Goal: Task Accomplishment & Management: Use online tool/utility

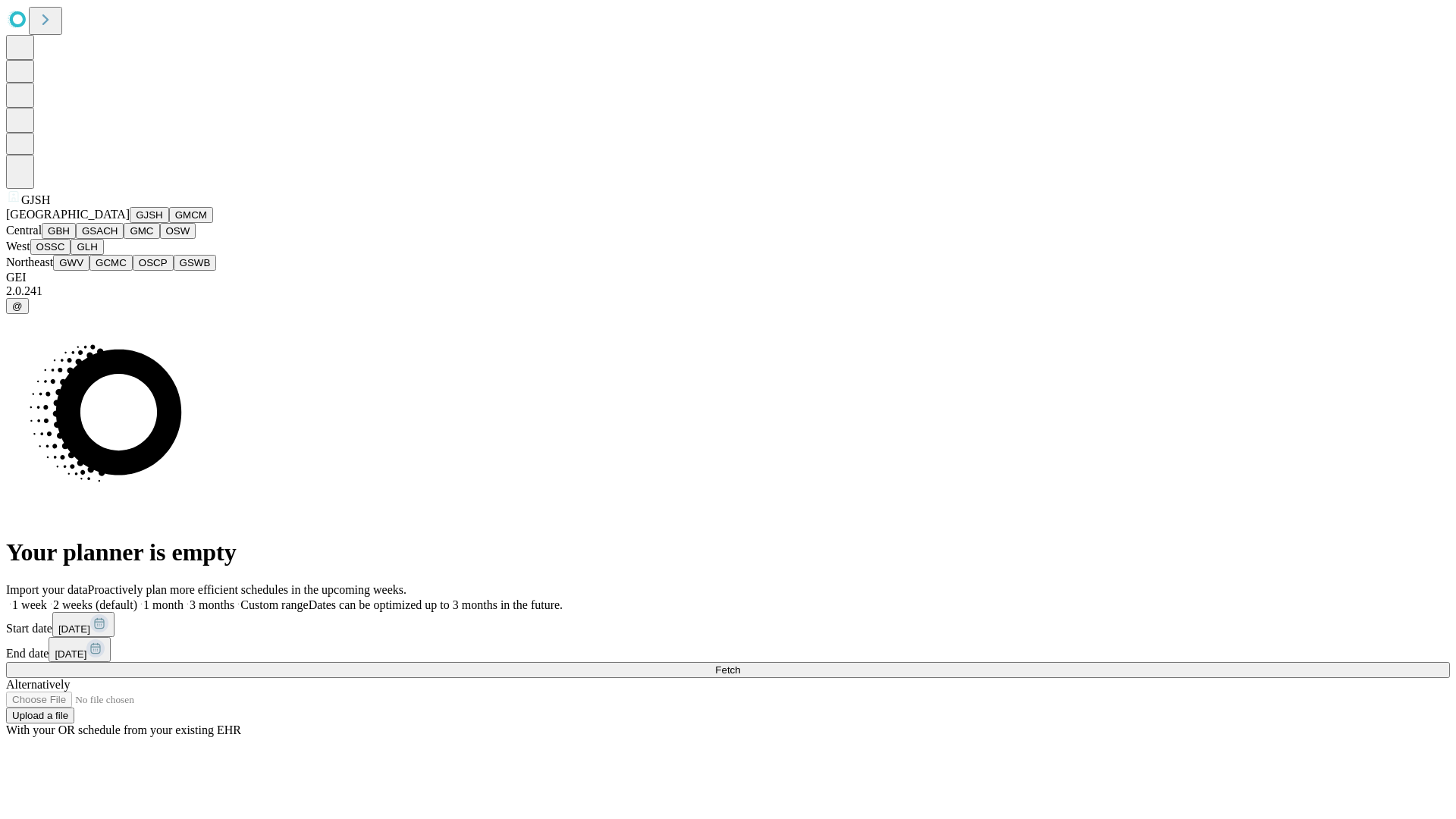
click at [130, 223] on button "GJSH" at bounding box center [150, 215] width 39 height 16
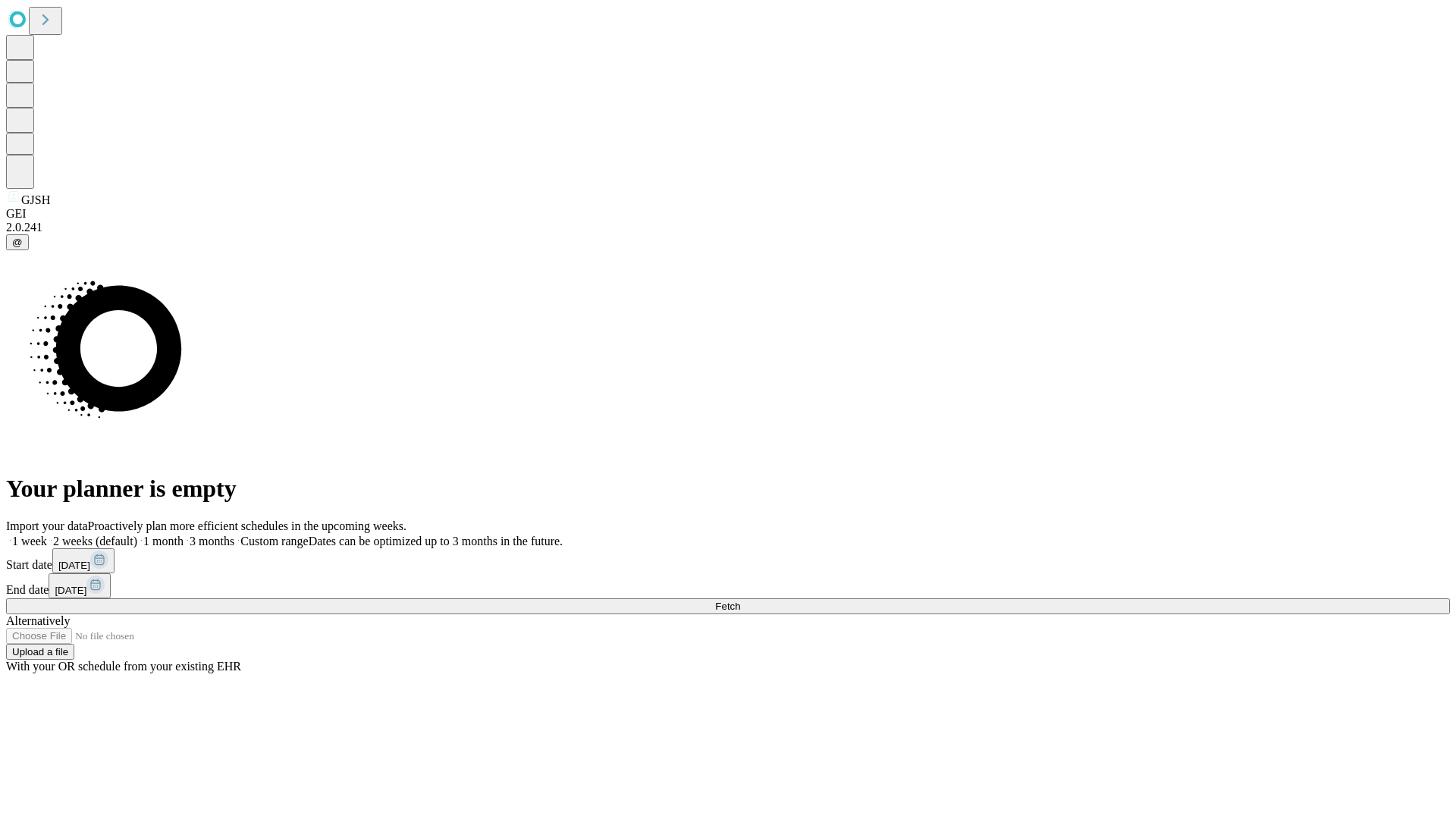
click at [47, 534] on label "1 week" at bounding box center [27, 541] width 41 height 13
click at [740, 601] on span "Fetch" at bounding box center [728, 606] width 25 height 11
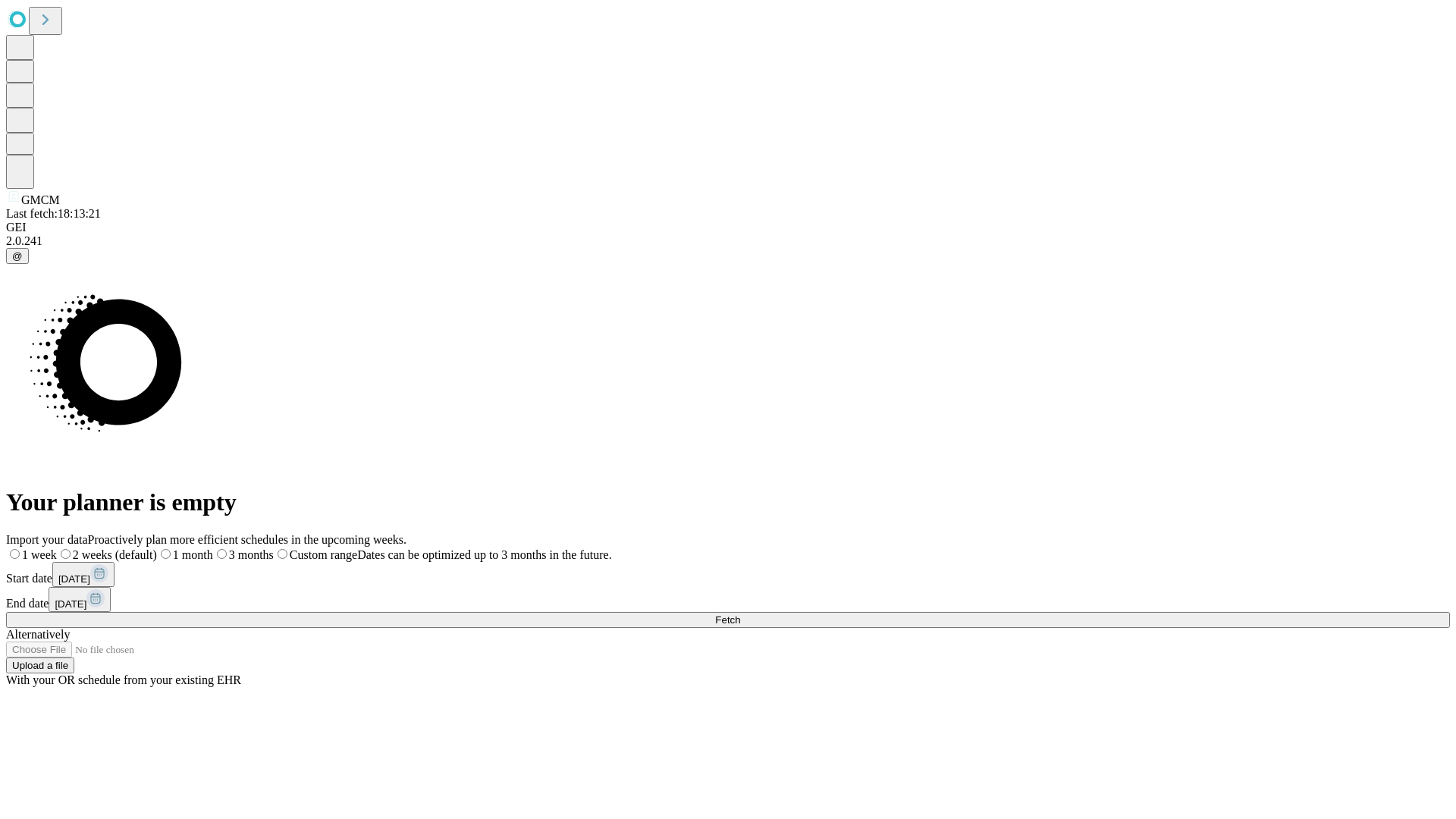
click at [57, 549] on label "1 week" at bounding box center [32, 555] width 50 height 13
click at [740, 615] on span "Fetch" at bounding box center [728, 620] width 25 height 11
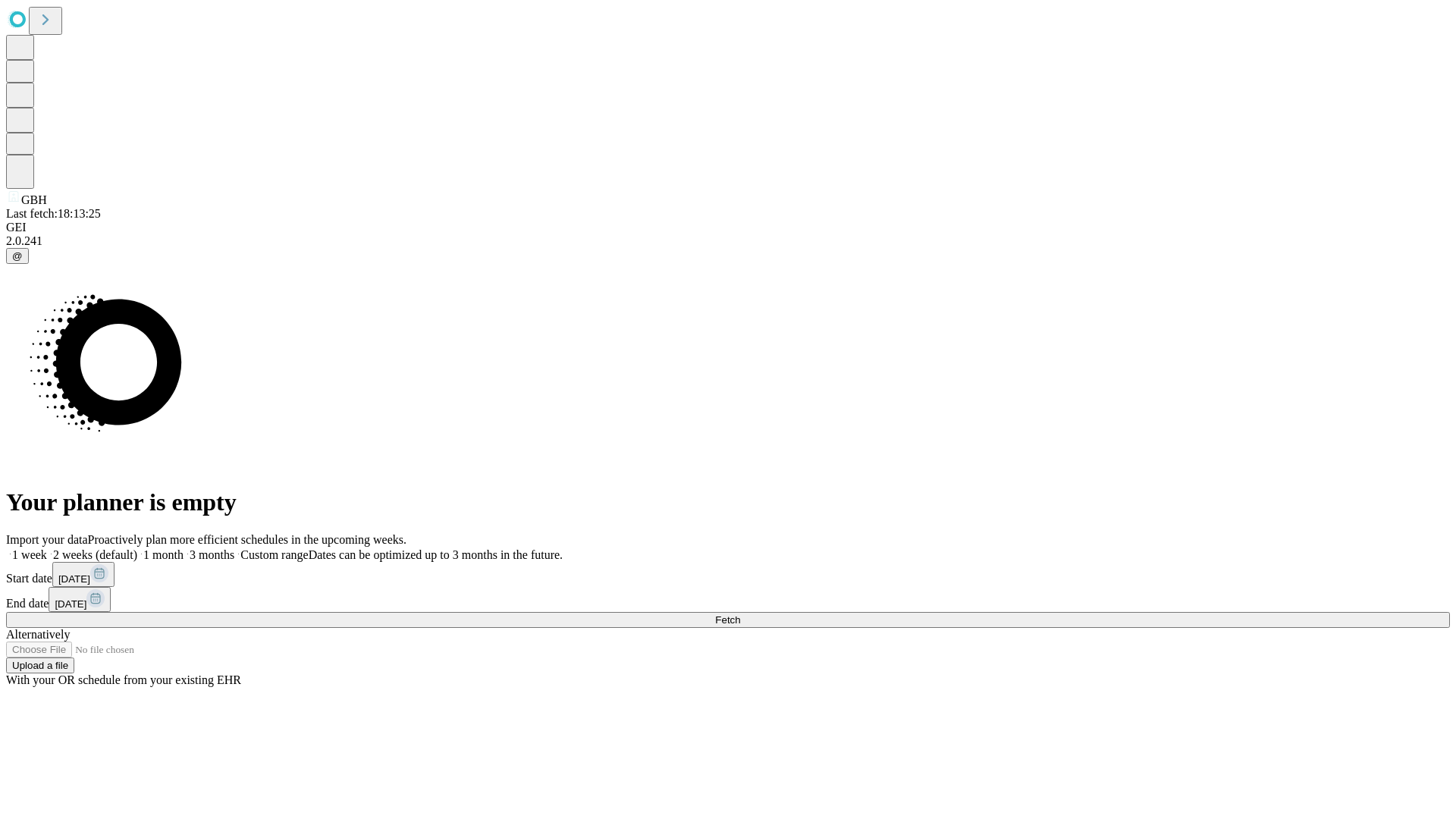
click at [47, 549] on label "1 week" at bounding box center [27, 555] width 41 height 13
click at [740, 615] on span "Fetch" at bounding box center [728, 620] width 25 height 11
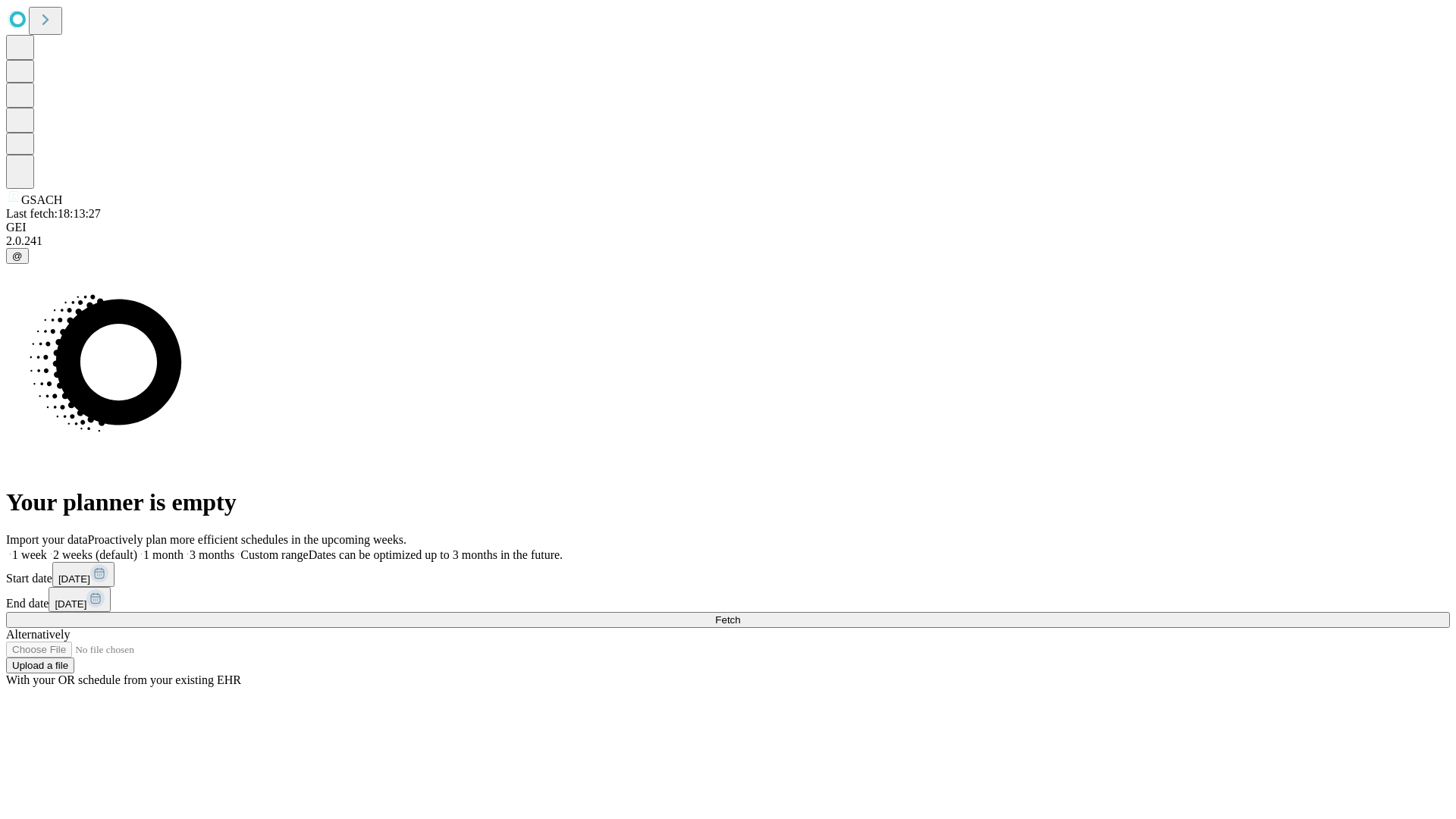
click at [740, 615] on span "Fetch" at bounding box center [728, 620] width 25 height 11
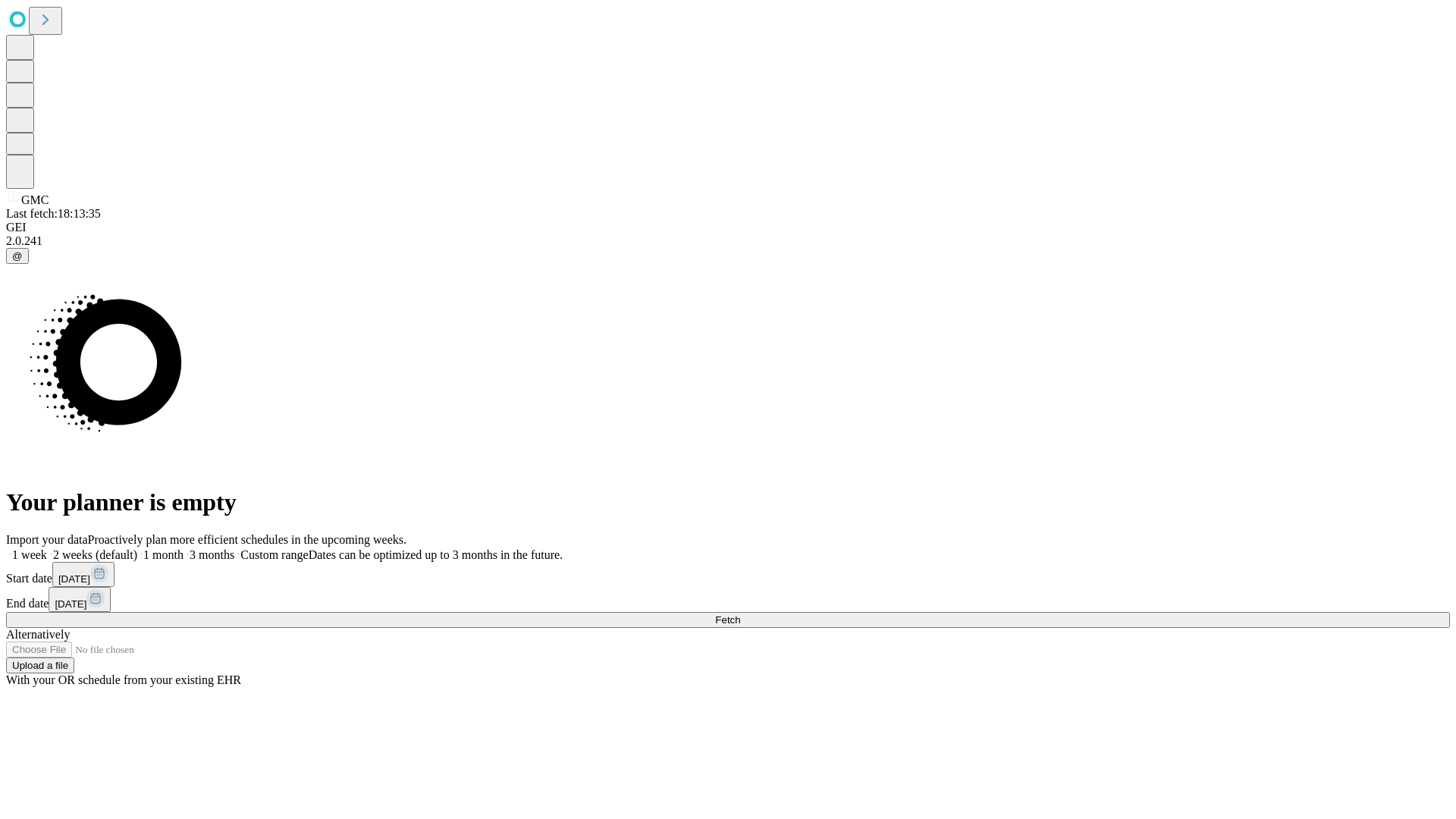
click at [47, 549] on label "1 week" at bounding box center [27, 555] width 41 height 13
click at [740, 615] on span "Fetch" at bounding box center [728, 620] width 25 height 11
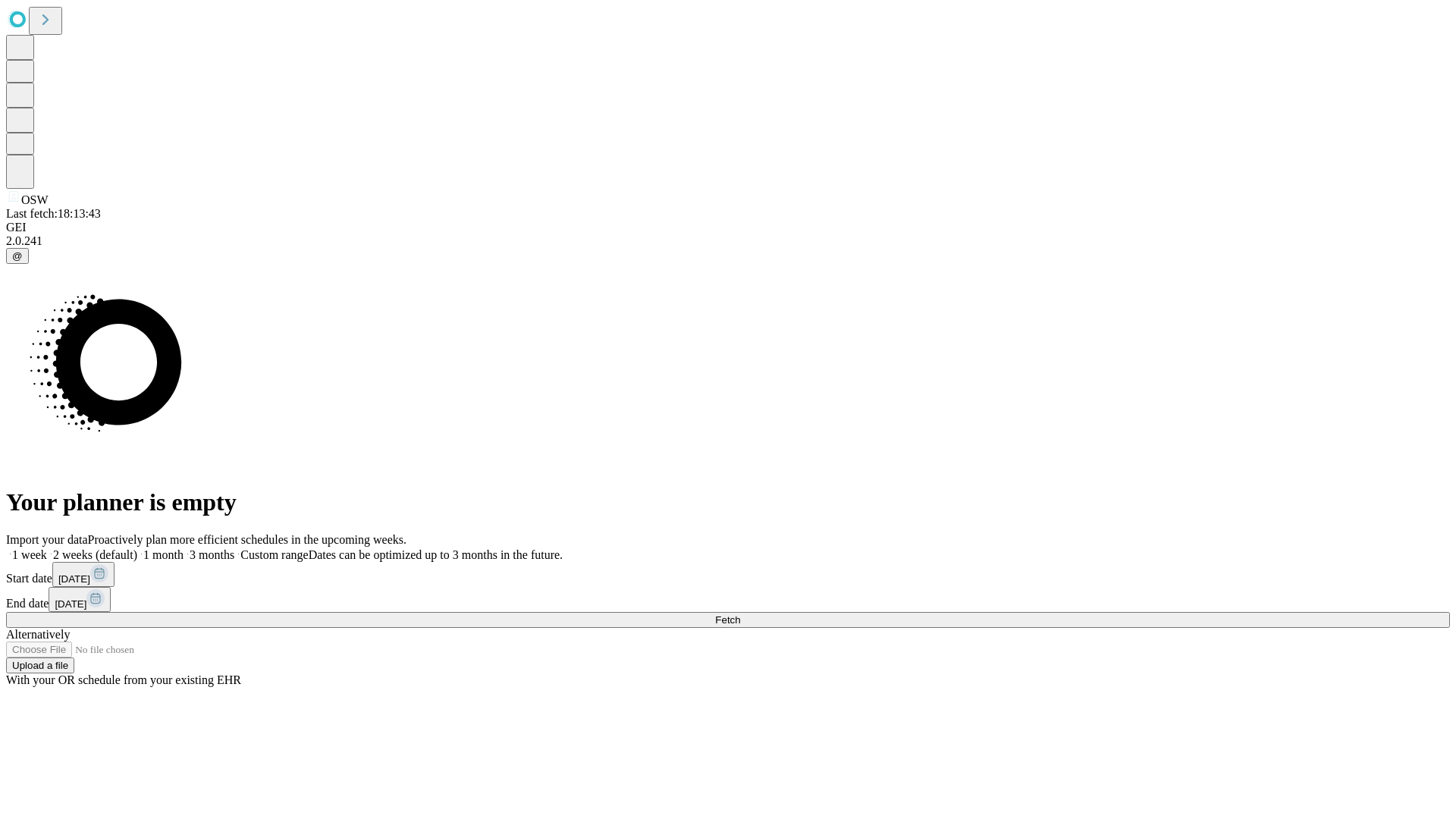
click at [47, 549] on label "1 week" at bounding box center [27, 555] width 41 height 13
click at [740, 615] on span "Fetch" at bounding box center [728, 620] width 25 height 11
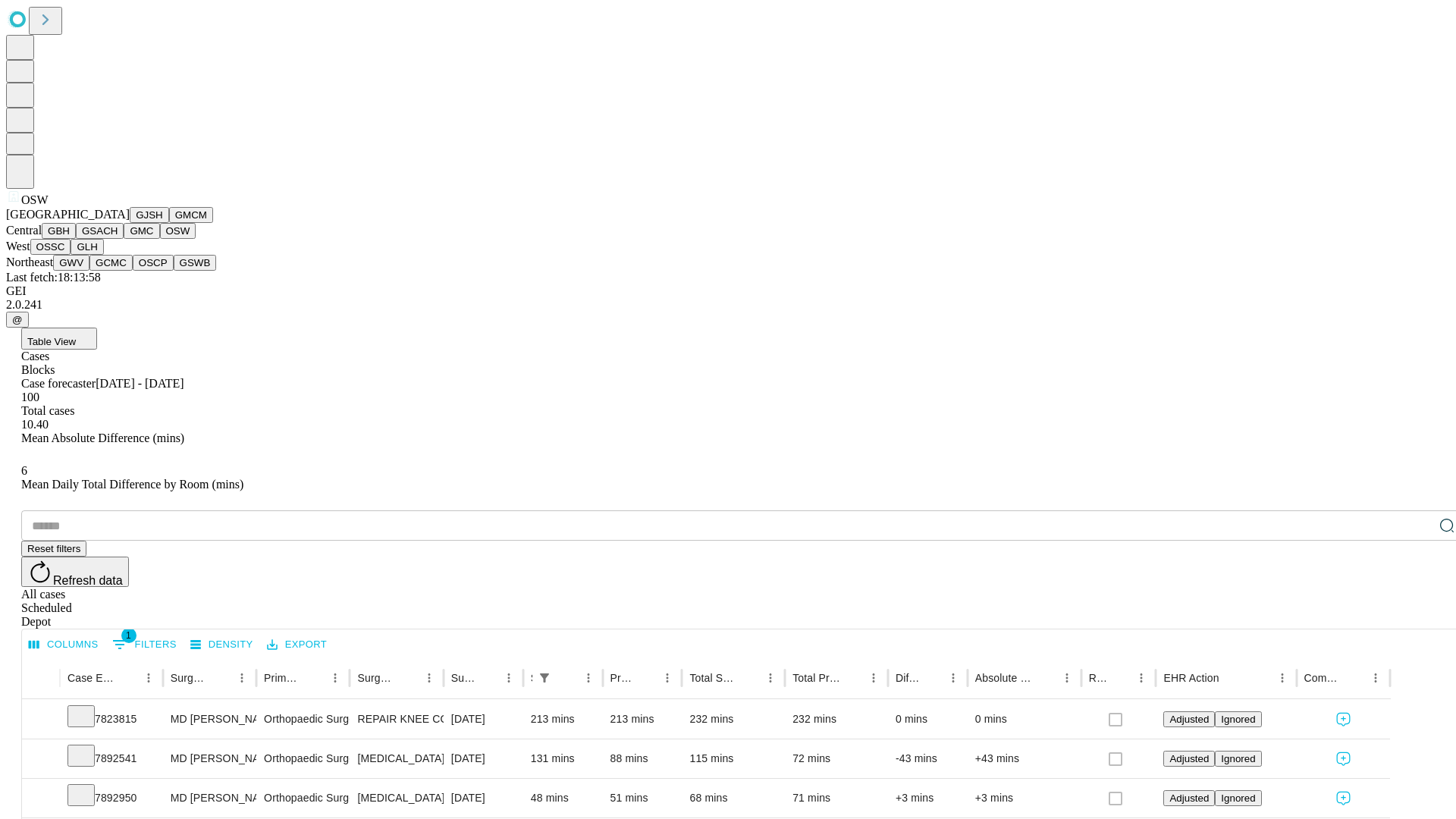
click at [71, 255] on button "OSSC" at bounding box center [50, 247] width 41 height 16
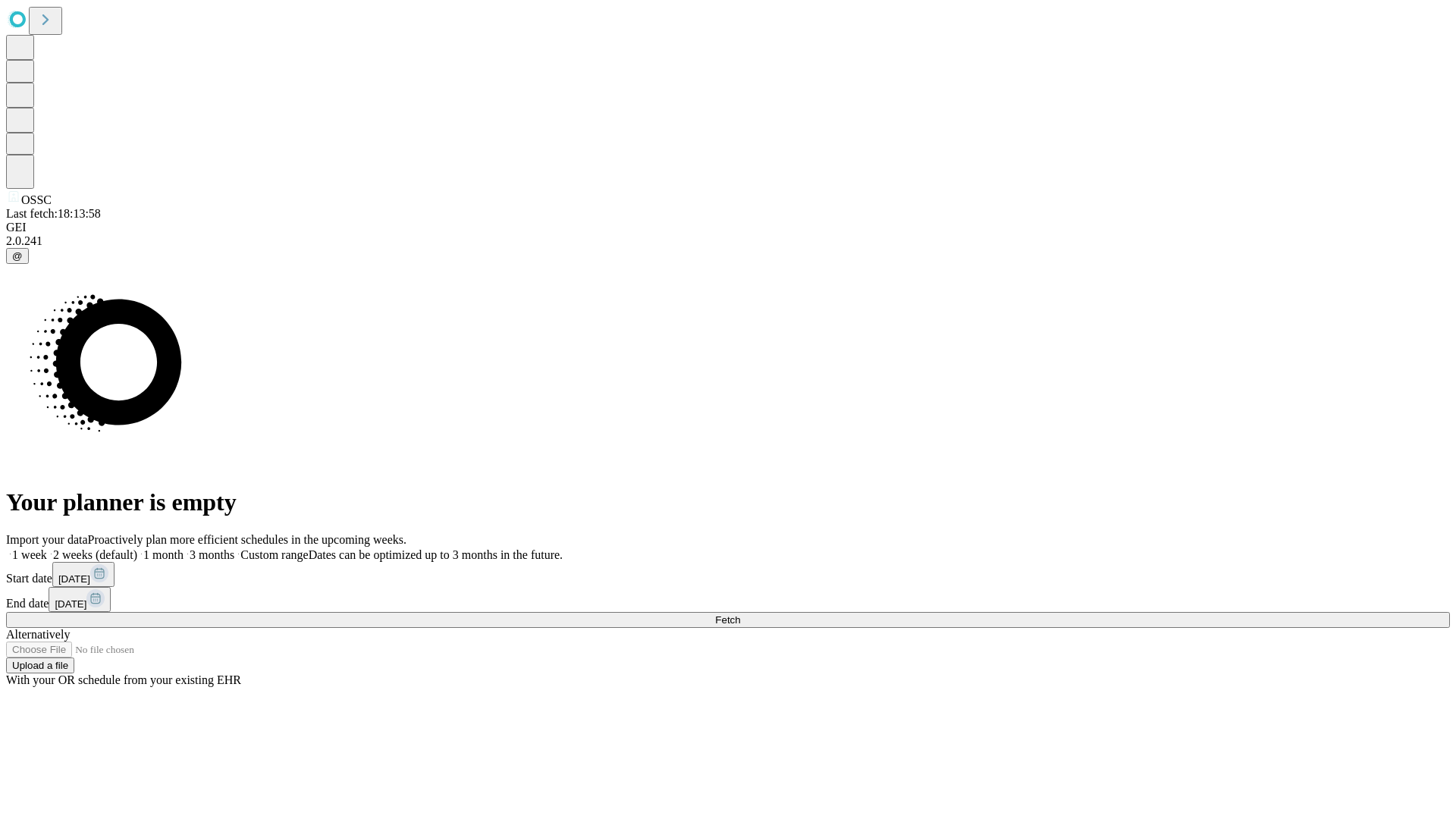
click at [740, 615] on span "Fetch" at bounding box center [728, 620] width 25 height 11
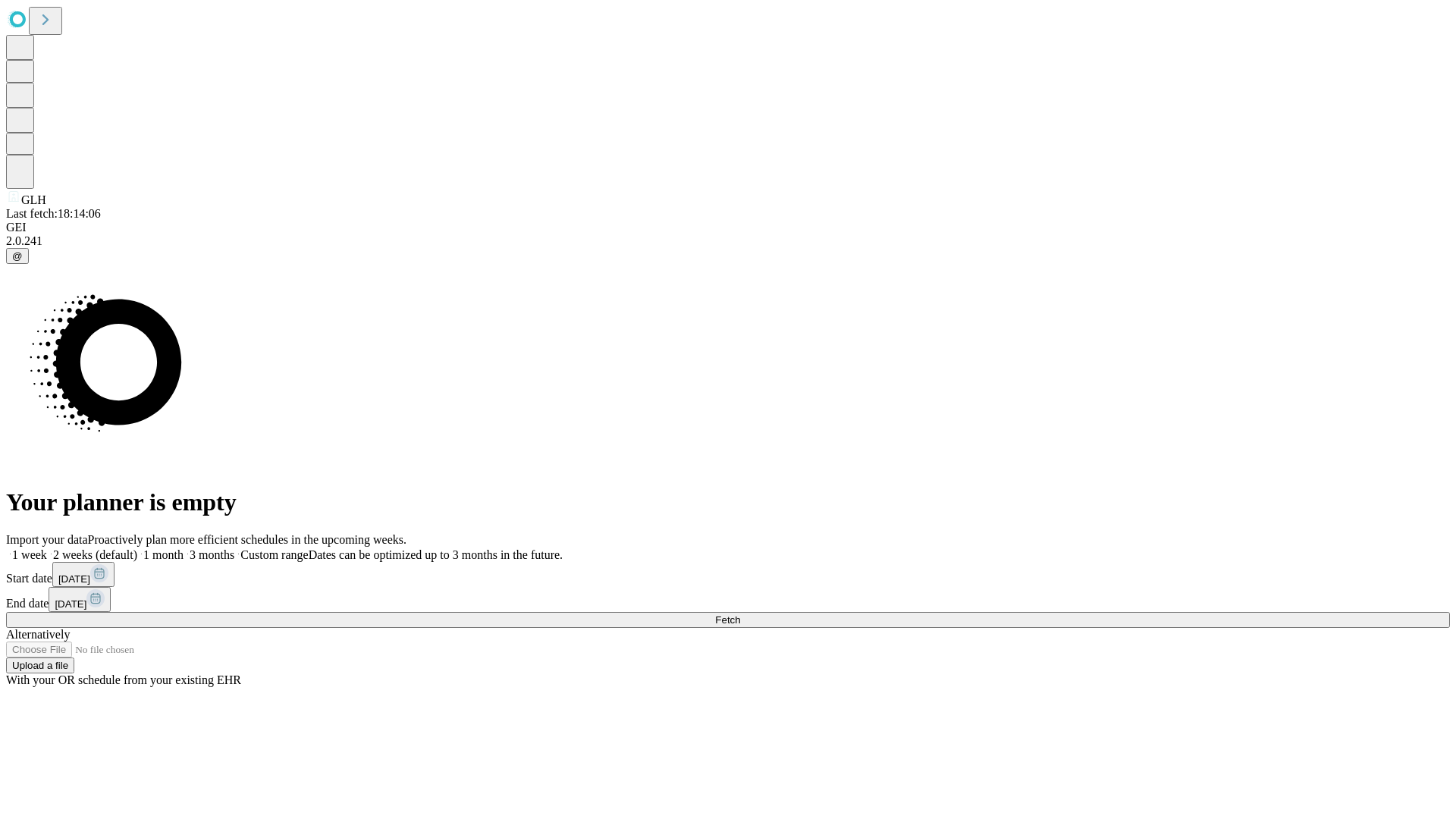
click at [47, 549] on label "1 week" at bounding box center [27, 555] width 41 height 13
click at [740, 615] on span "Fetch" at bounding box center [728, 620] width 25 height 11
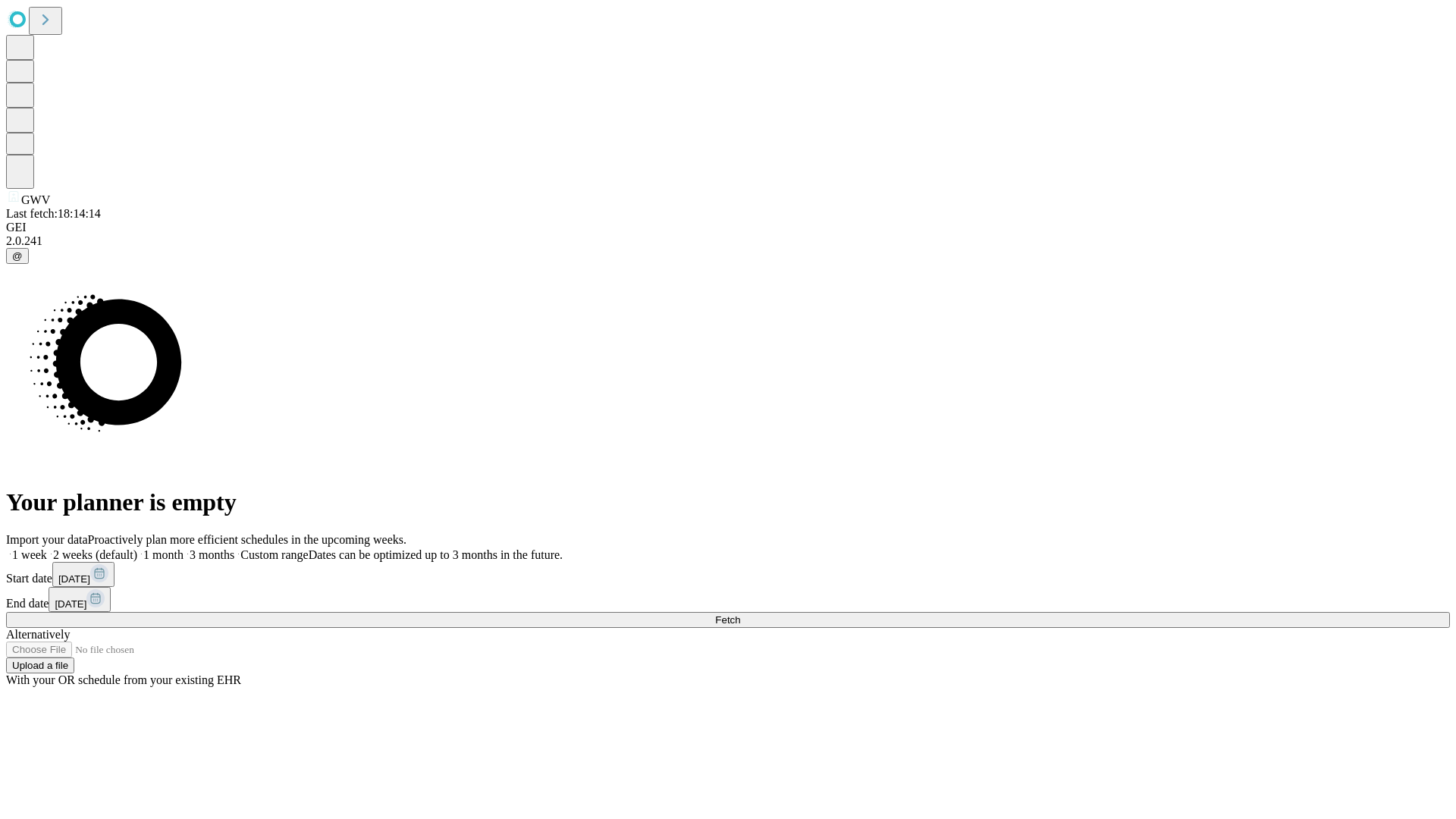
click at [47, 549] on label "1 week" at bounding box center [27, 555] width 41 height 13
click at [740, 615] on span "Fetch" at bounding box center [728, 620] width 25 height 11
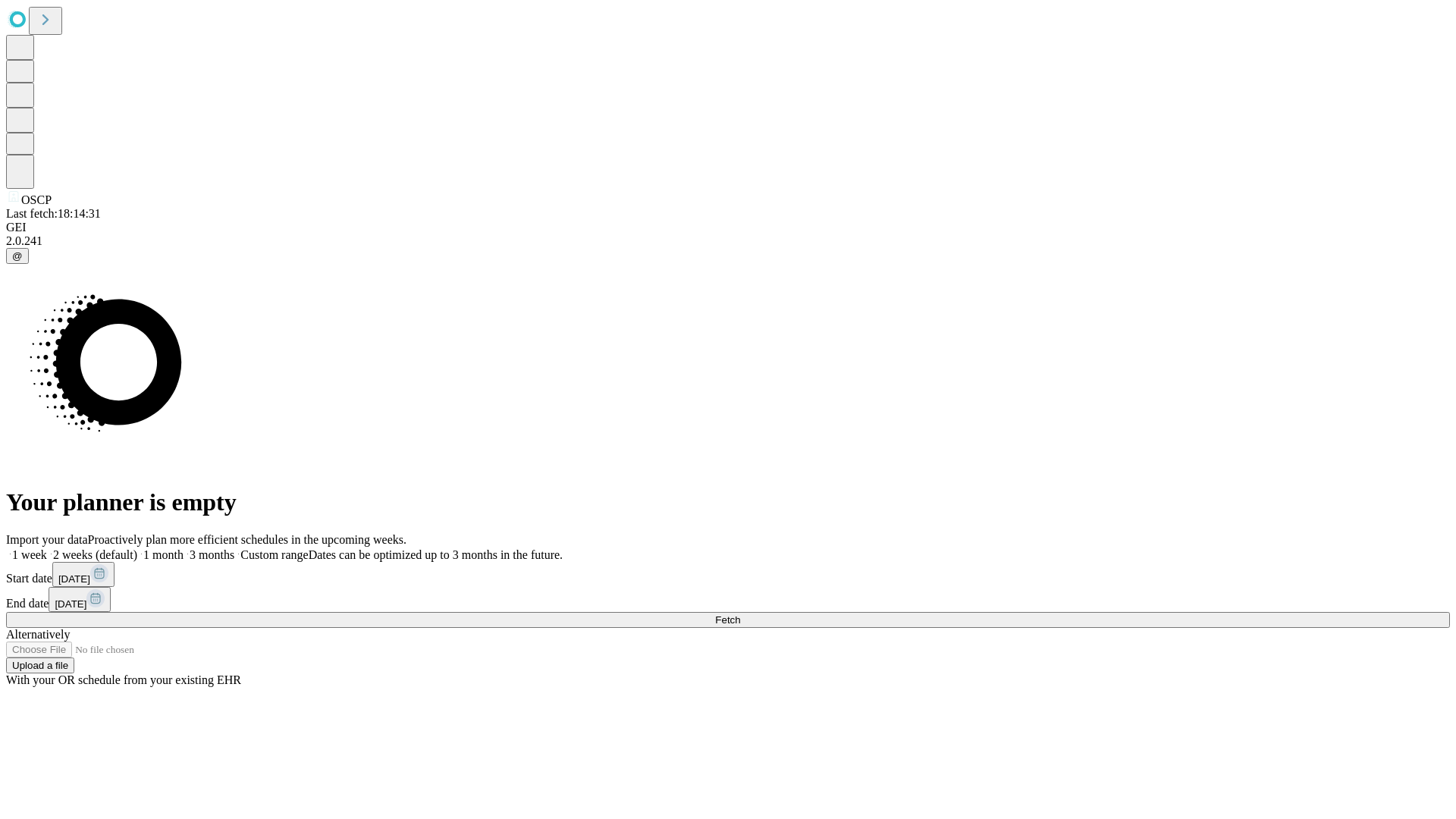
click at [47, 549] on label "1 week" at bounding box center [27, 555] width 41 height 13
click at [740, 615] on span "Fetch" at bounding box center [728, 620] width 25 height 11
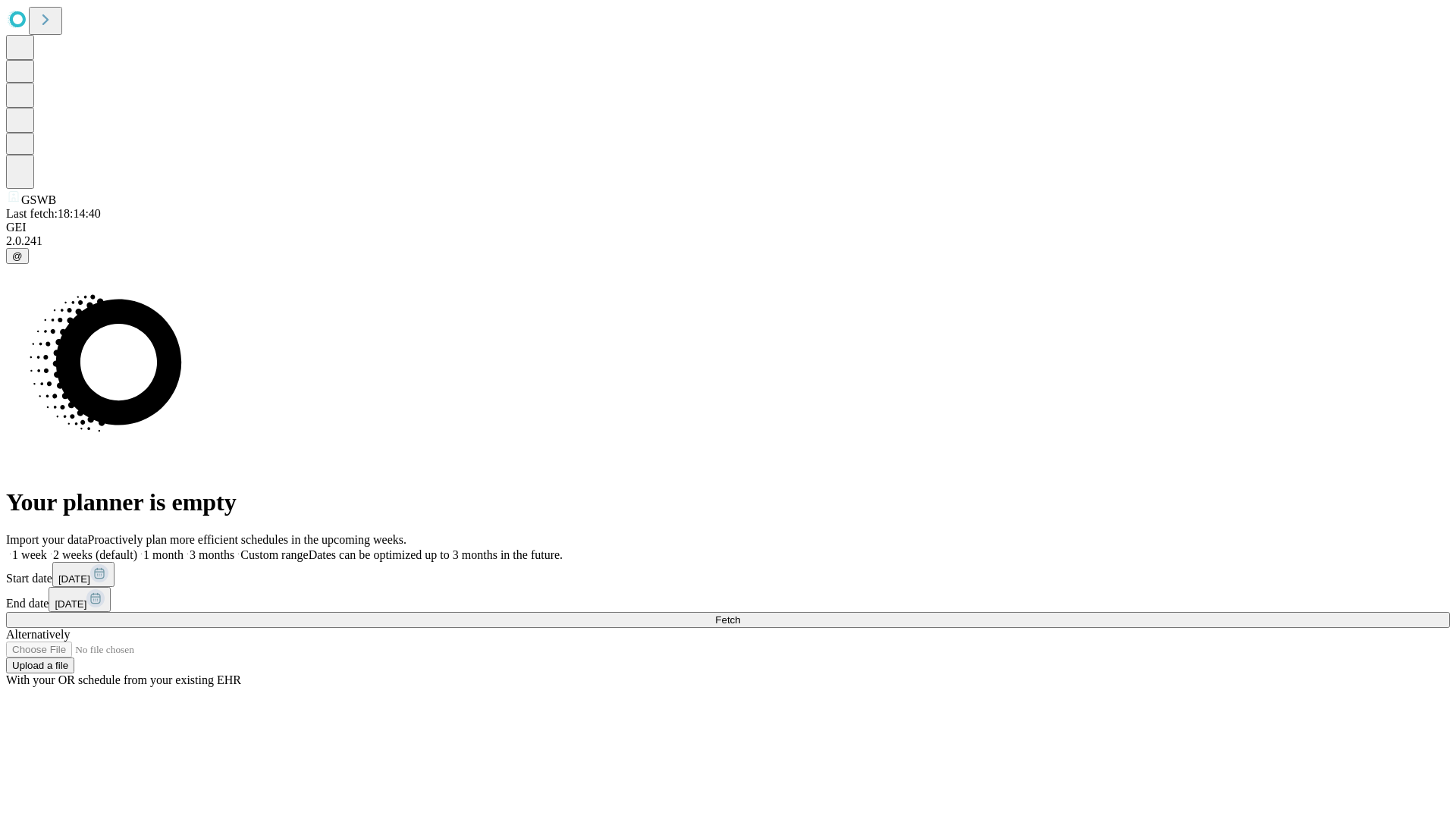
click at [47, 549] on label "1 week" at bounding box center [27, 555] width 41 height 13
click at [740, 615] on span "Fetch" at bounding box center [728, 620] width 25 height 11
